Goal: Use online tool/utility

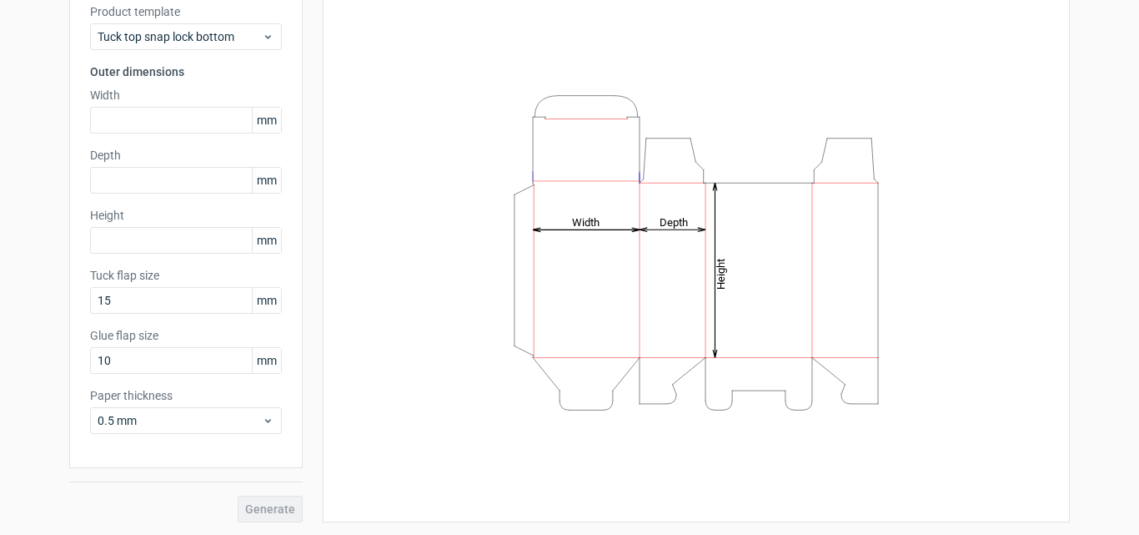
scroll to position [118, 0]
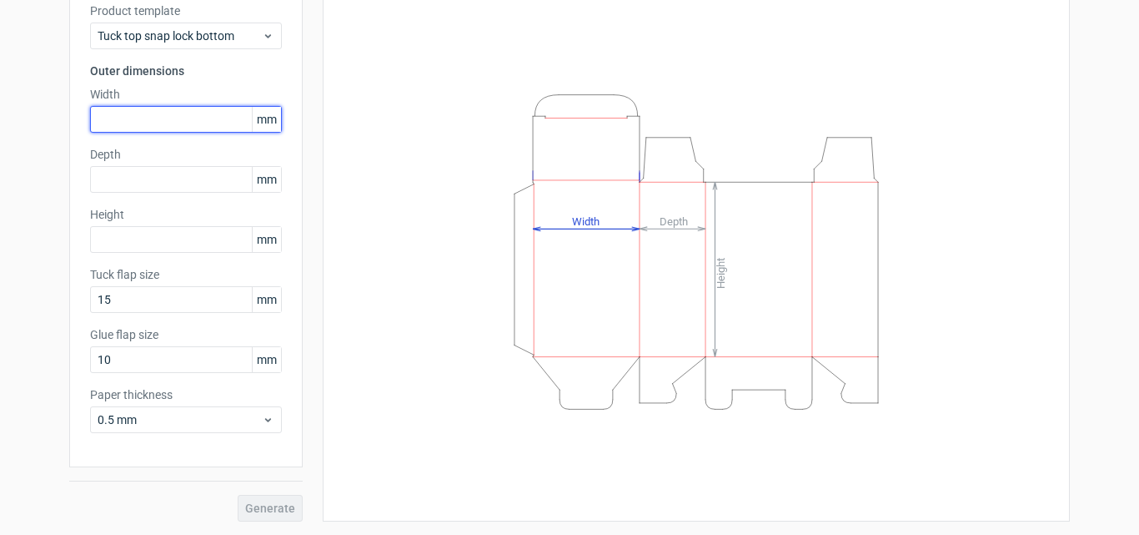
click at [217, 113] on input "text" at bounding box center [186, 119] width 192 height 27
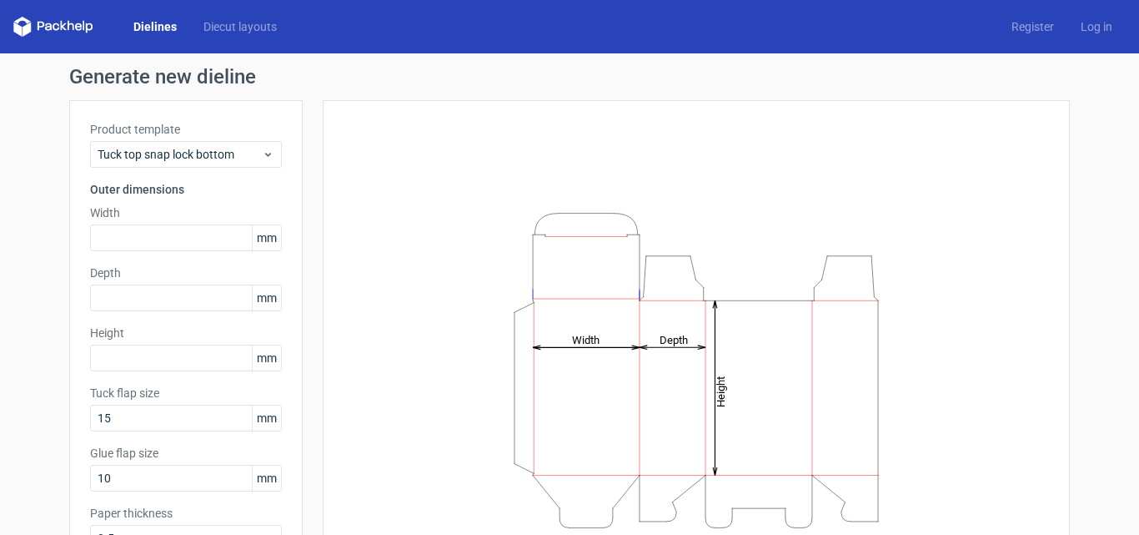
scroll to position [83, 0]
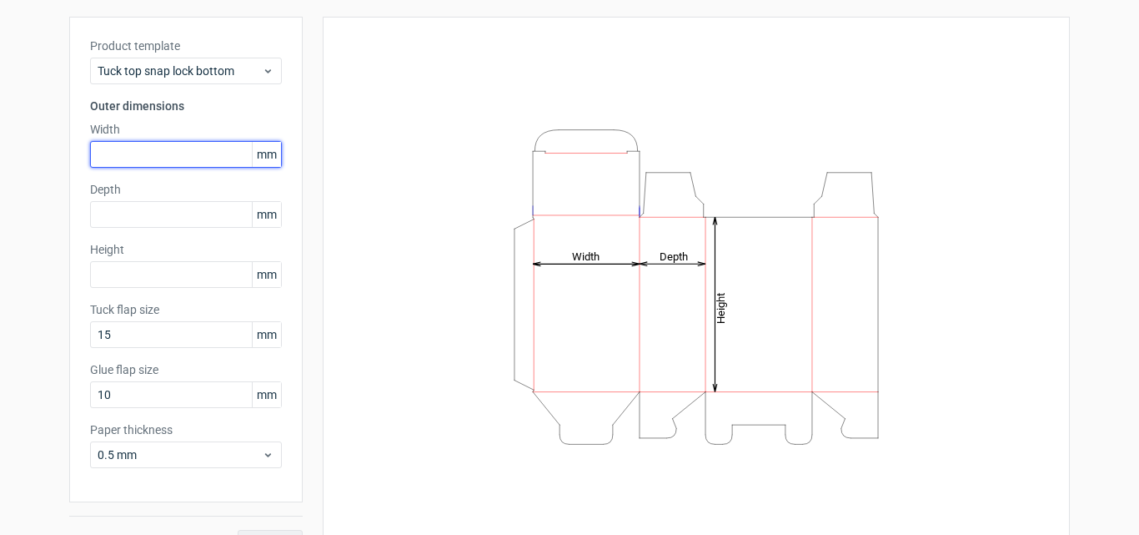
click at [110, 152] on input "text" at bounding box center [186, 154] width 192 height 27
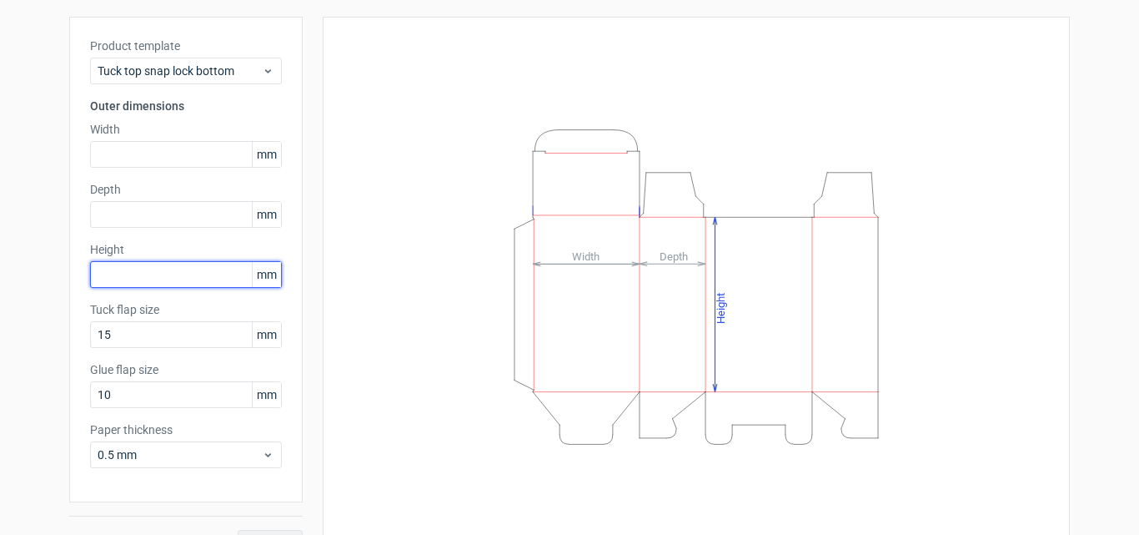
click at [128, 279] on input "text" at bounding box center [186, 274] width 192 height 27
type input "312"
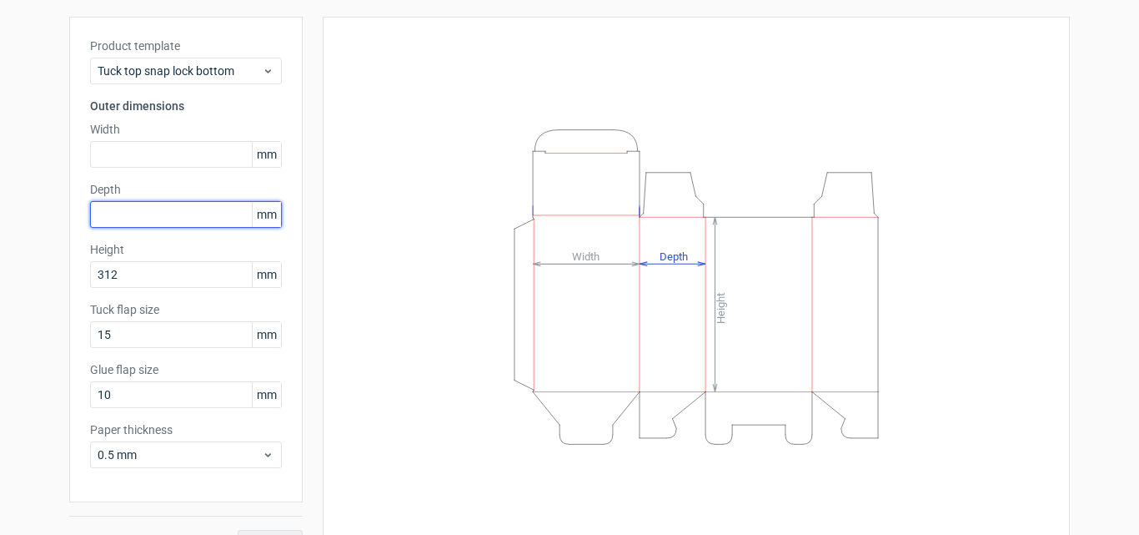
click at [157, 226] on input "text" at bounding box center [186, 214] width 192 height 27
type input "52"
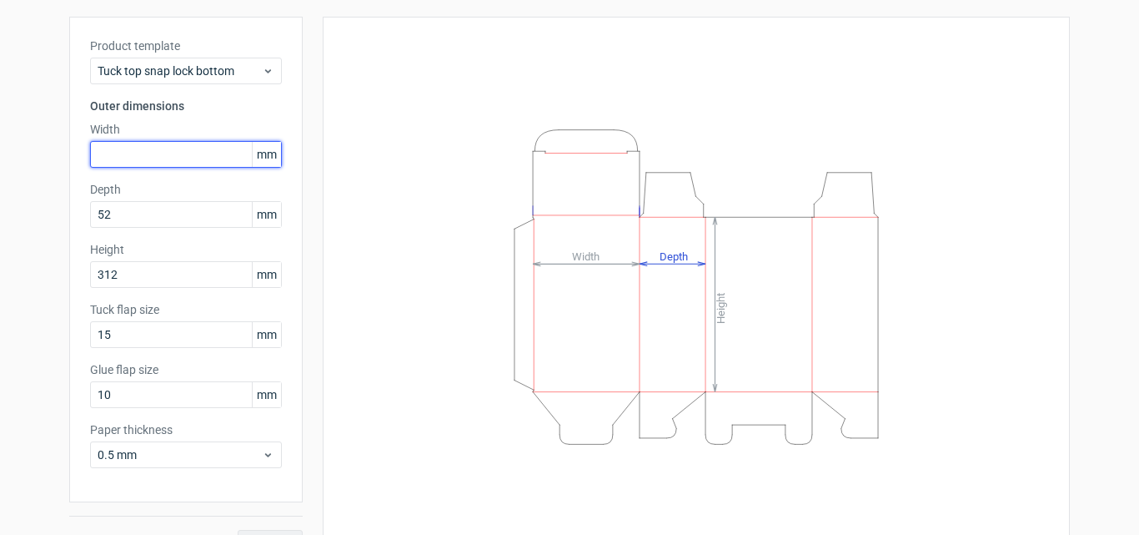
click at [147, 152] on input "text" at bounding box center [186, 154] width 192 height 27
type input "148"
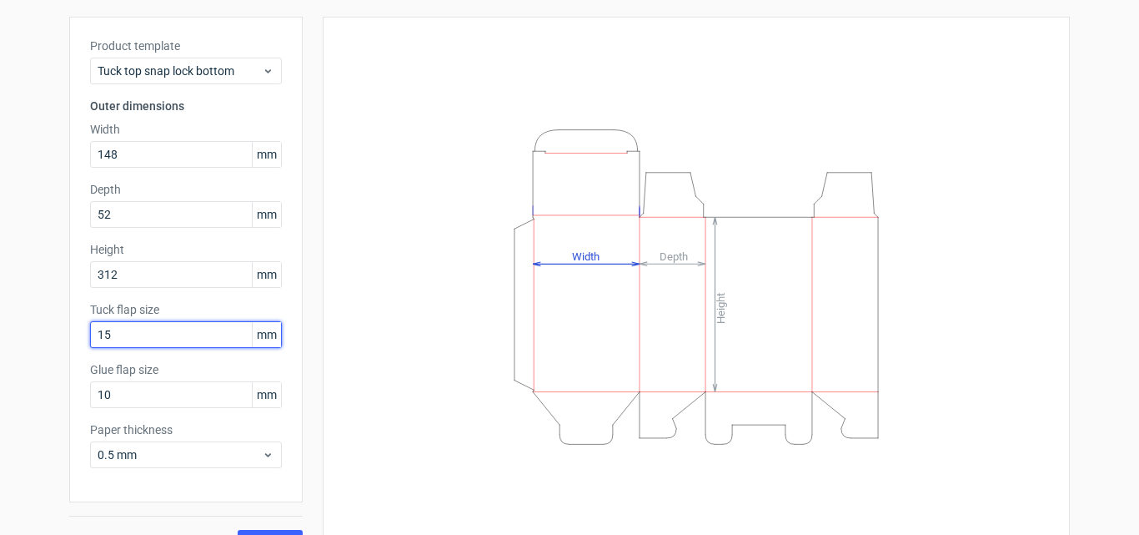
click at [191, 334] on input "15" at bounding box center [186, 334] width 192 height 27
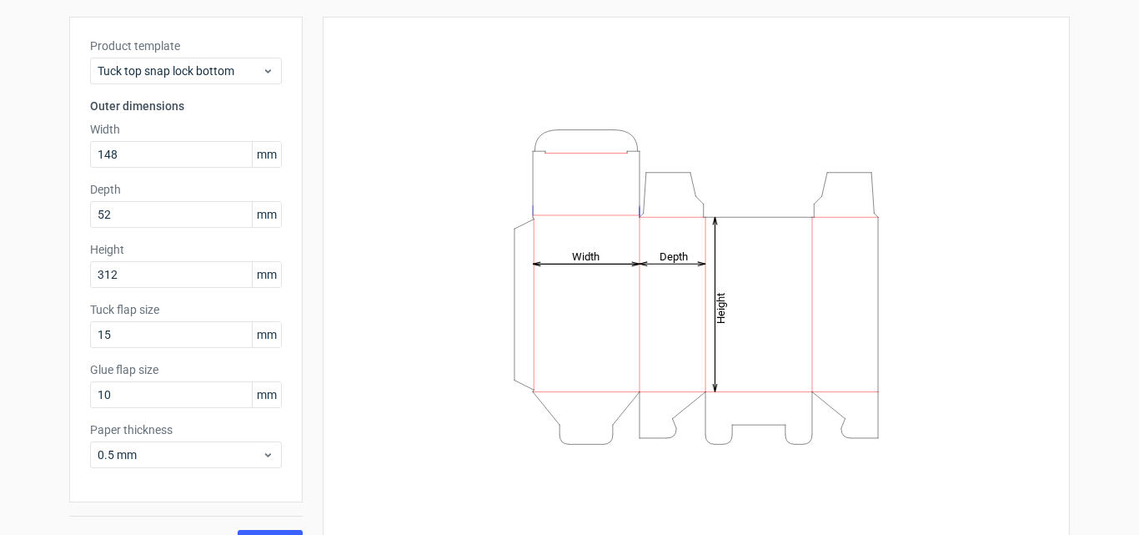
click at [254, 330] on span "mm" at bounding box center [266, 334] width 29 height 25
click at [184, 400] on input "10" at bounding box center [186, 394] width 192 height 27
click at [183, 341] on input "15" at bounding box center [186, 334] width 192 height 27
click at [176, 386] on input "10" at bounding box center [186, 394] width 192 height 27
click at [152, 457] on span "0.5 mm" at bounding box center [180, 454] width 164 height 17
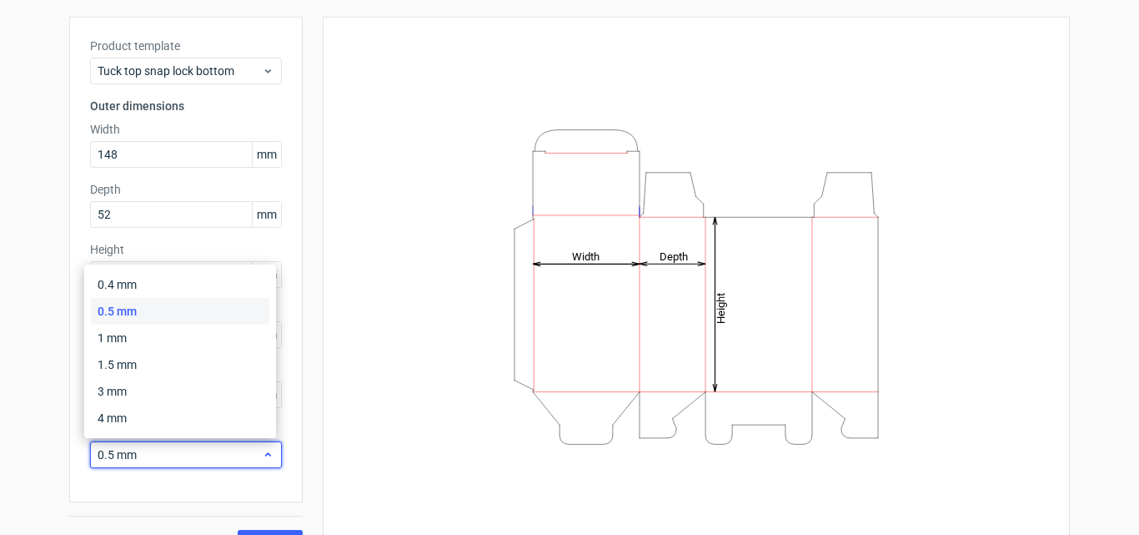
click at [152, 457] on span "0.5 mm" at bounding box center [180, 454] width 164 height 17
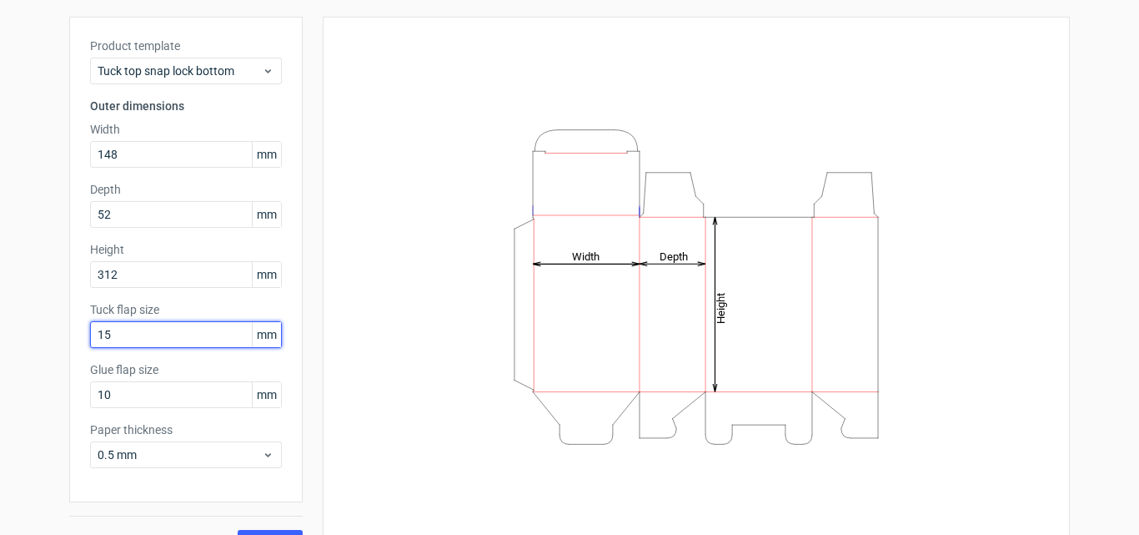
click at [169, 341] on input "15" at bounding box center [186, 334] width 192 height 27
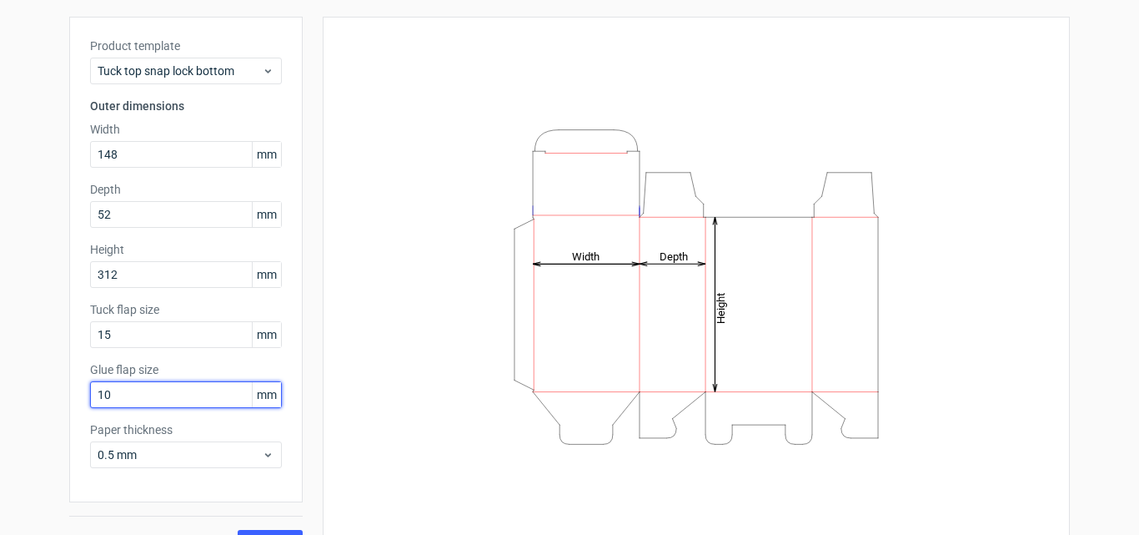
click at [138, 394] on input "10" at bounding box center [186, 394] width 192 height 27
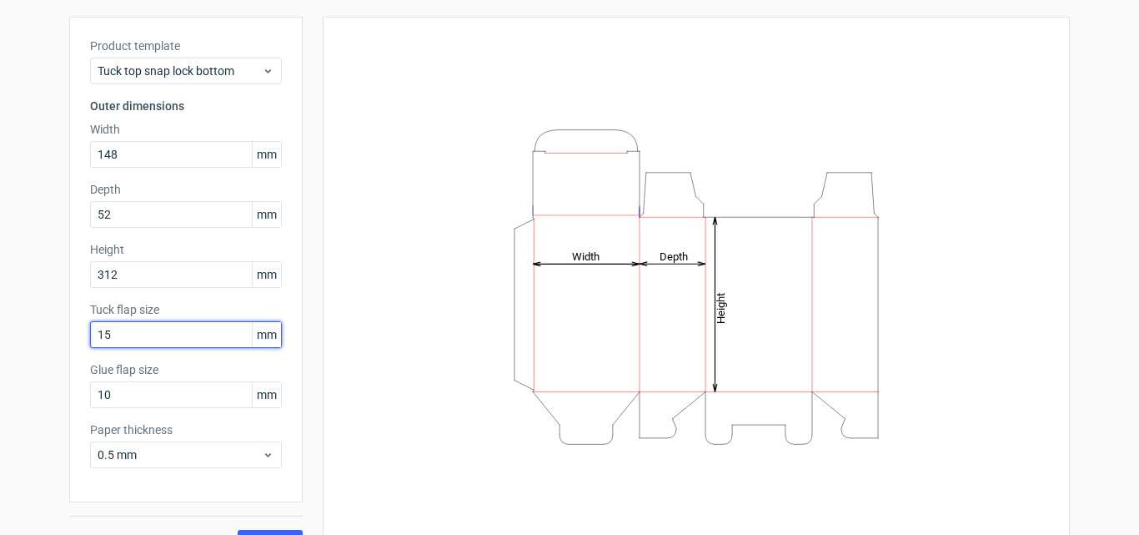
drag, startPoint x: 158, startPoint y: 344, endPoint x: 57, endPoint y: 344, distance: 101.8
click at [57, 344] on div "Generate new dieline Product template Tuck top snap lock bottom Outer dimension…" at bounding box center [569, 270] width 1139 height 600
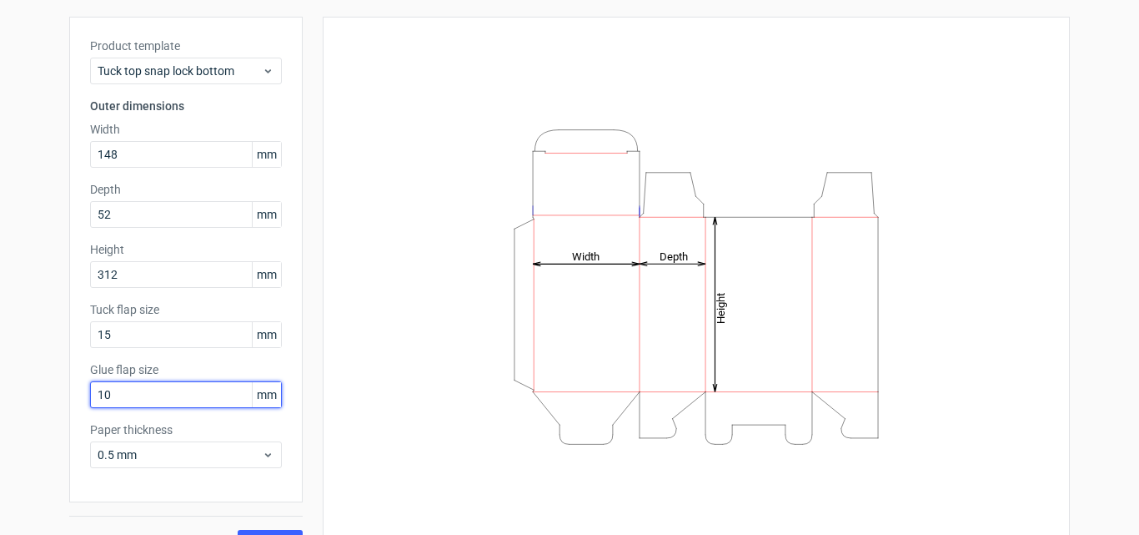
click at [149, 390] on input "10" at bounding box center [186, 394] width 192 height 27
drag, startPoint x: 149, startPoint y: 390, endPoint x: 57, endPoint y: 382, distance: 92.9
click at [57, 382] on div "Generate new dieline Product template Tuck top snap lock bottom Outer dimension…" at bounding box center [569, 270] width 1139 height 600
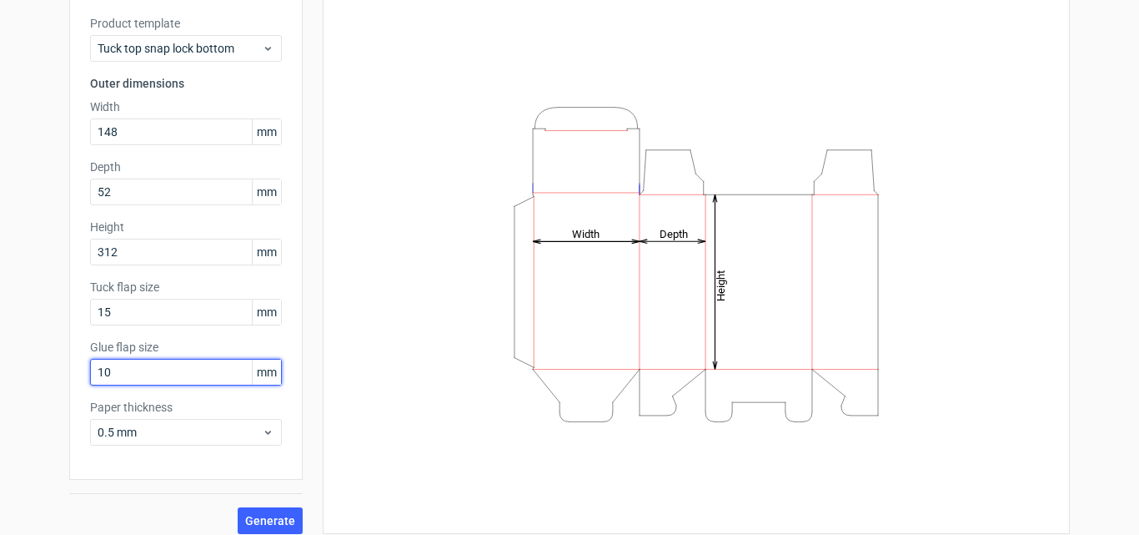
scroll to position [118, 0]
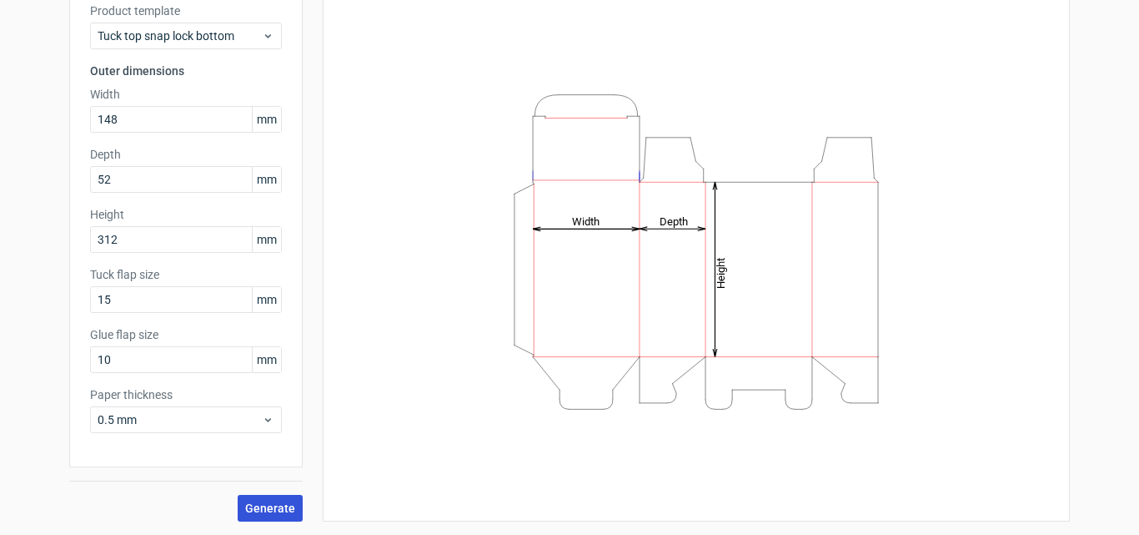
click at [254, 499] on button "Generate" at bounding box center [270, 508] width 65 height 27
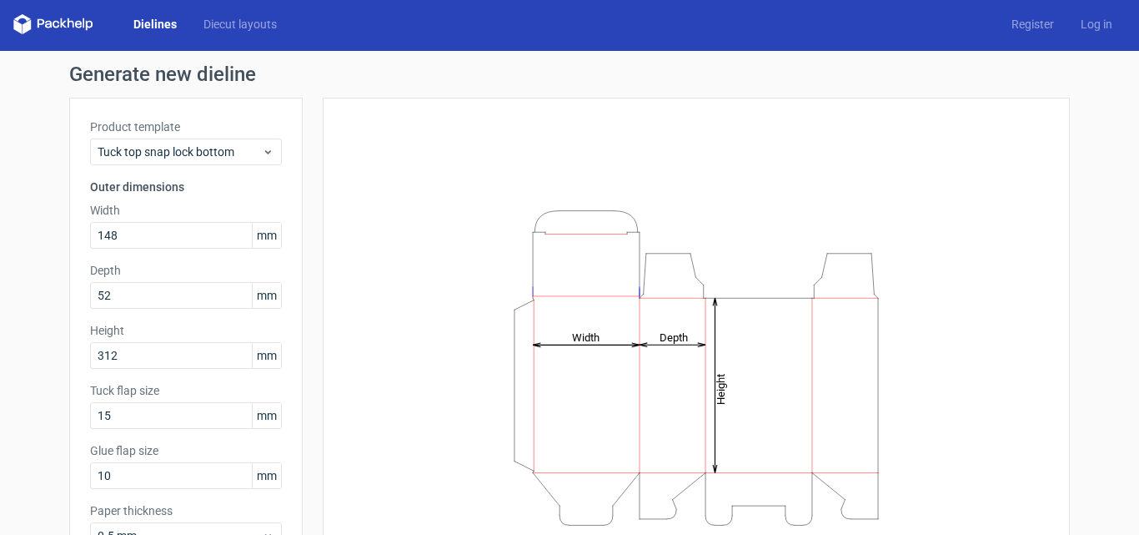
scroll to position [0, 0]
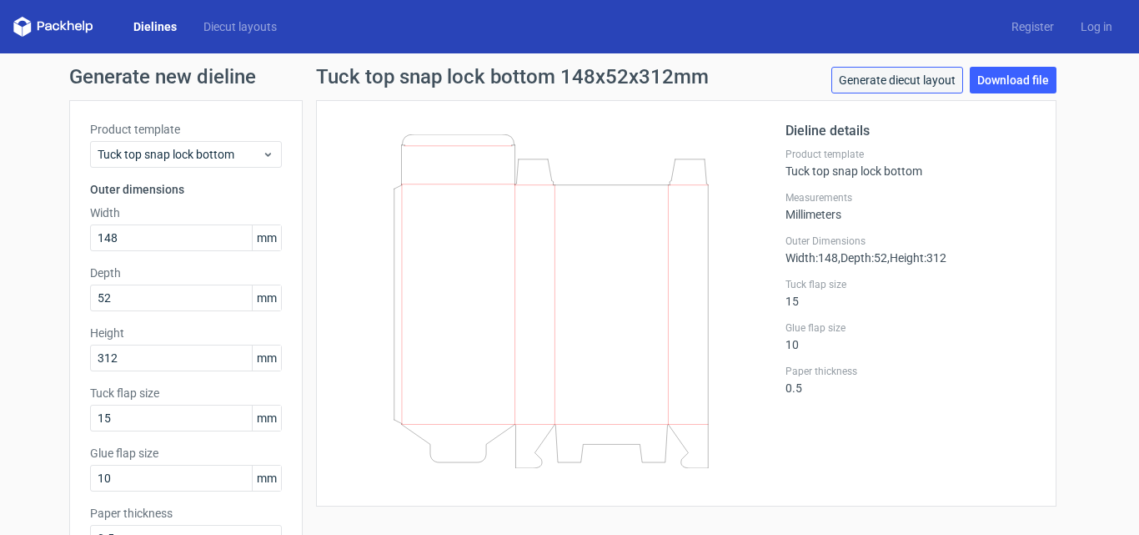
click at [923, 77] on link "Generate diecut layout" at bounding box center [898, 80] width 132 height 27
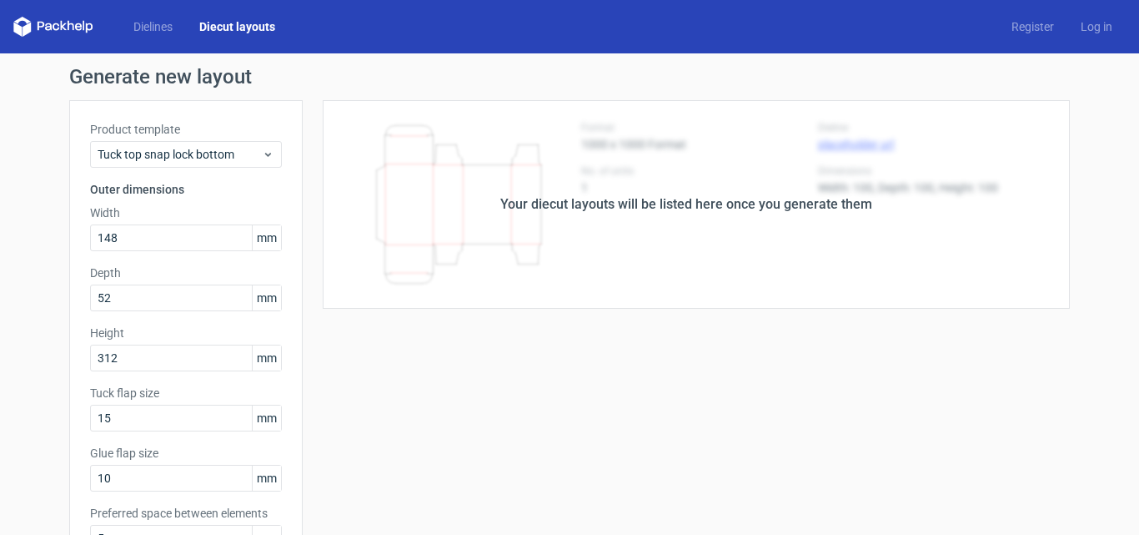
click at [432, 169] on div "Your diecut layouts will be listed here once you generate them" at bounding box center [686, 204] width 767 height 209
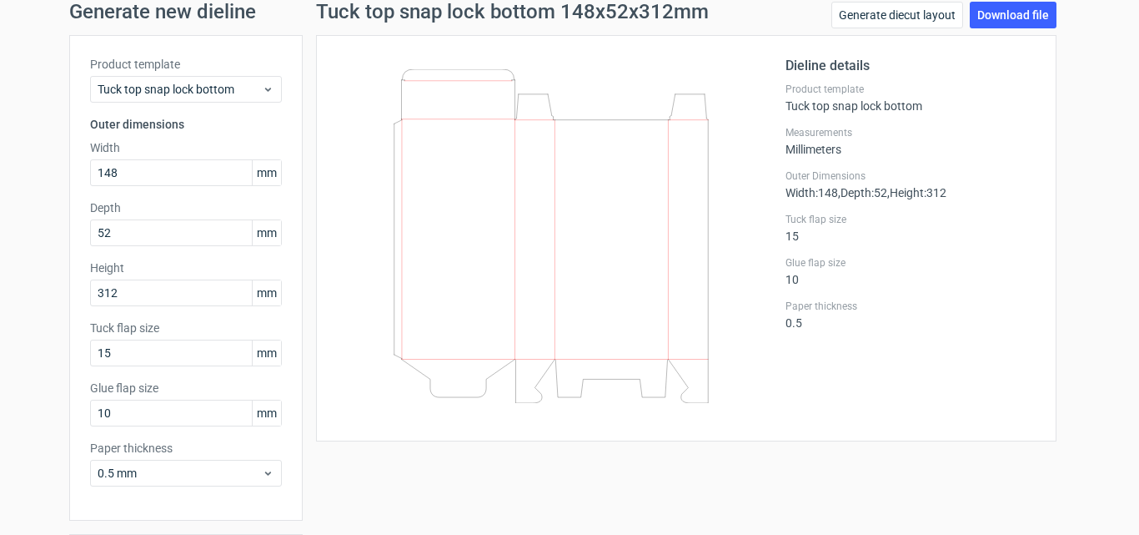
scroll to position [83, 0]
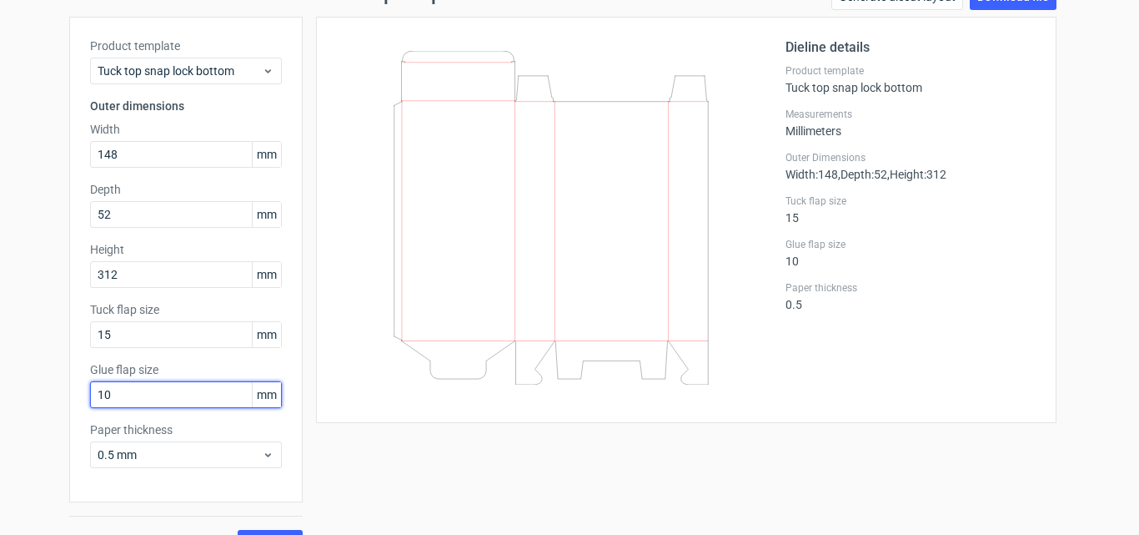
click at [156, 398] on input "10" at bounding box center [186, 394] width 192 height 27
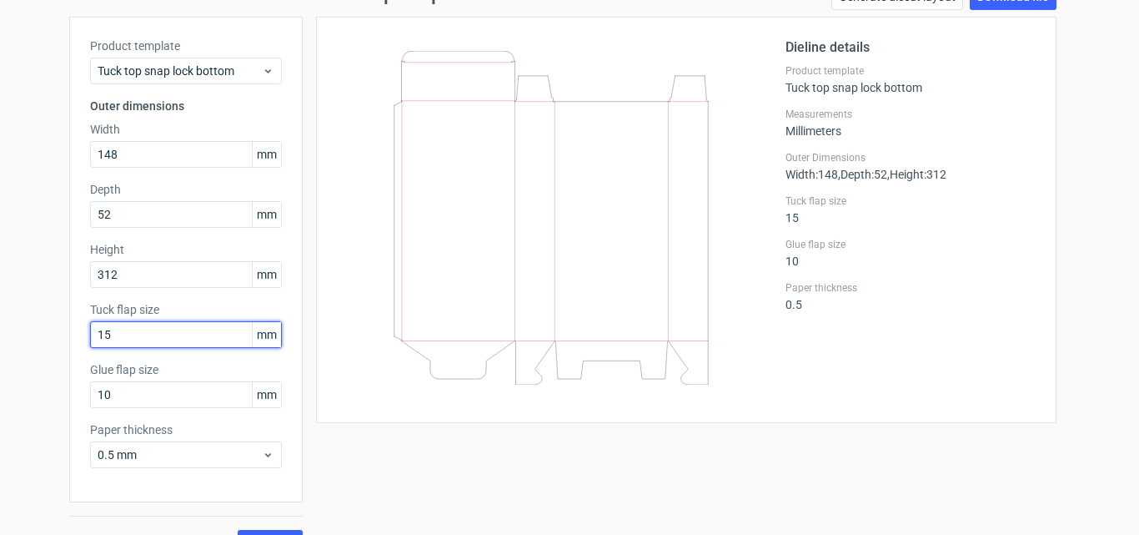
click at [168, 339] on input "15" at bounding box center [186, 334] width 192 height 27
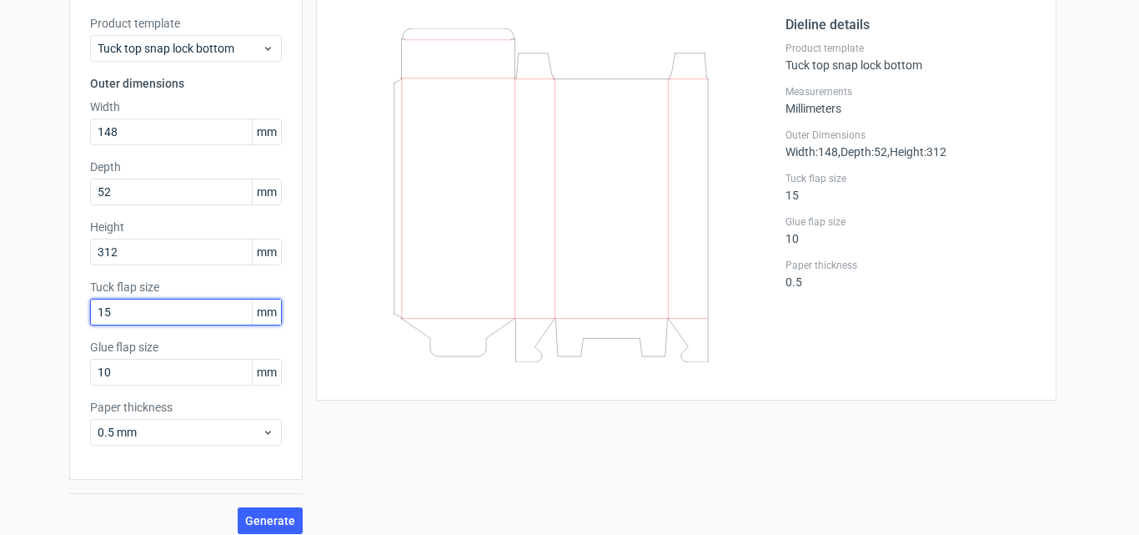
scroll to position [118, 0]
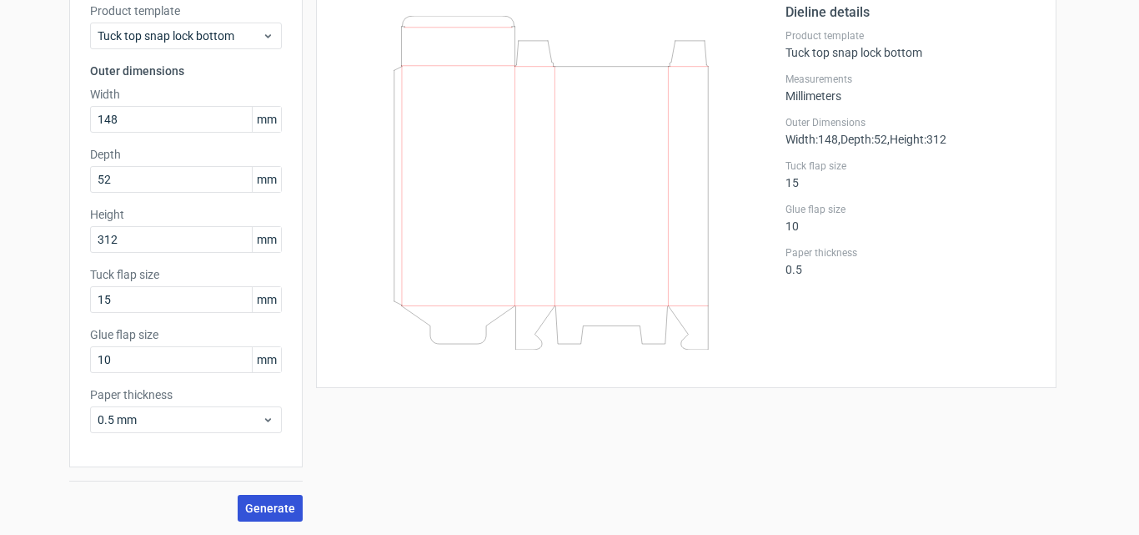
click at [267, 516] on button "Generate" at bounding box center [270, 508] width 65 height 27
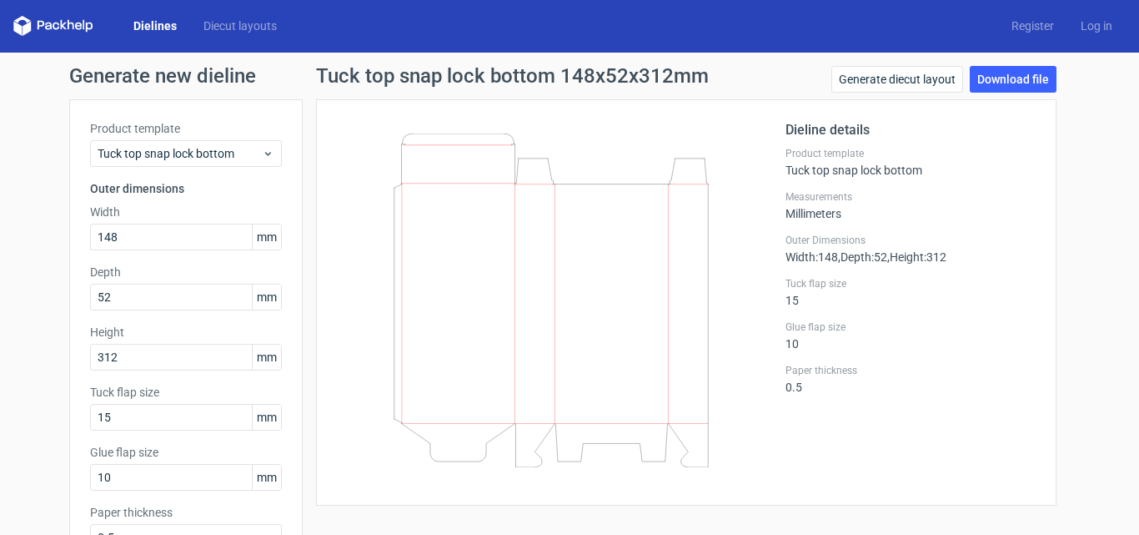
scroll to position [0, 0]
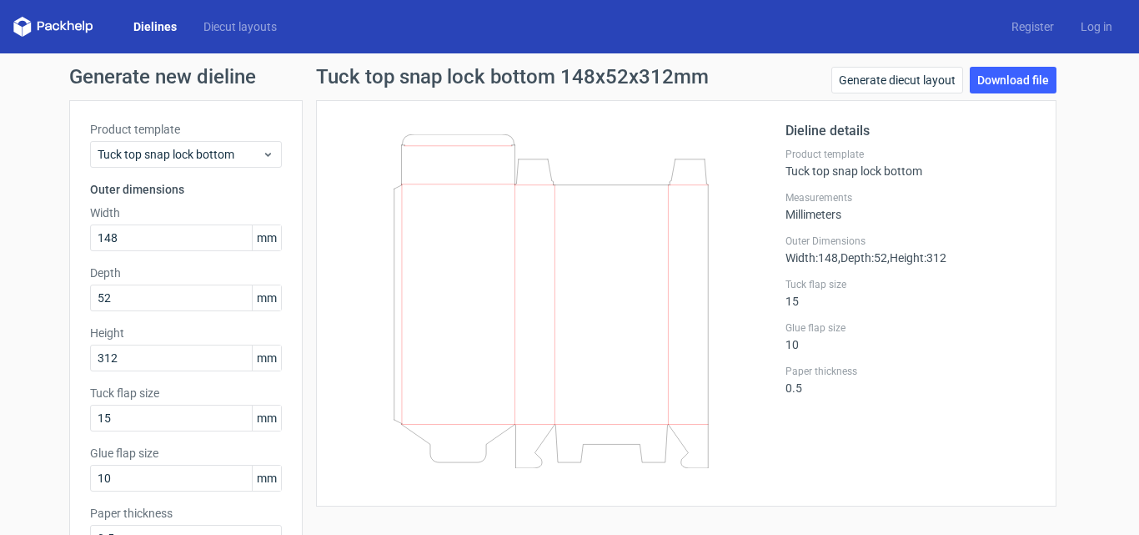
drag, startPoint x: 380, startPoint y: 153, endPoint x: 662, endPoint y: 386, distance: 366.2
click at [657, 381] on icon at bounding box center [551, 301] width 402 height 334
